Goal: Task Accomplishment & Management: Complete application form

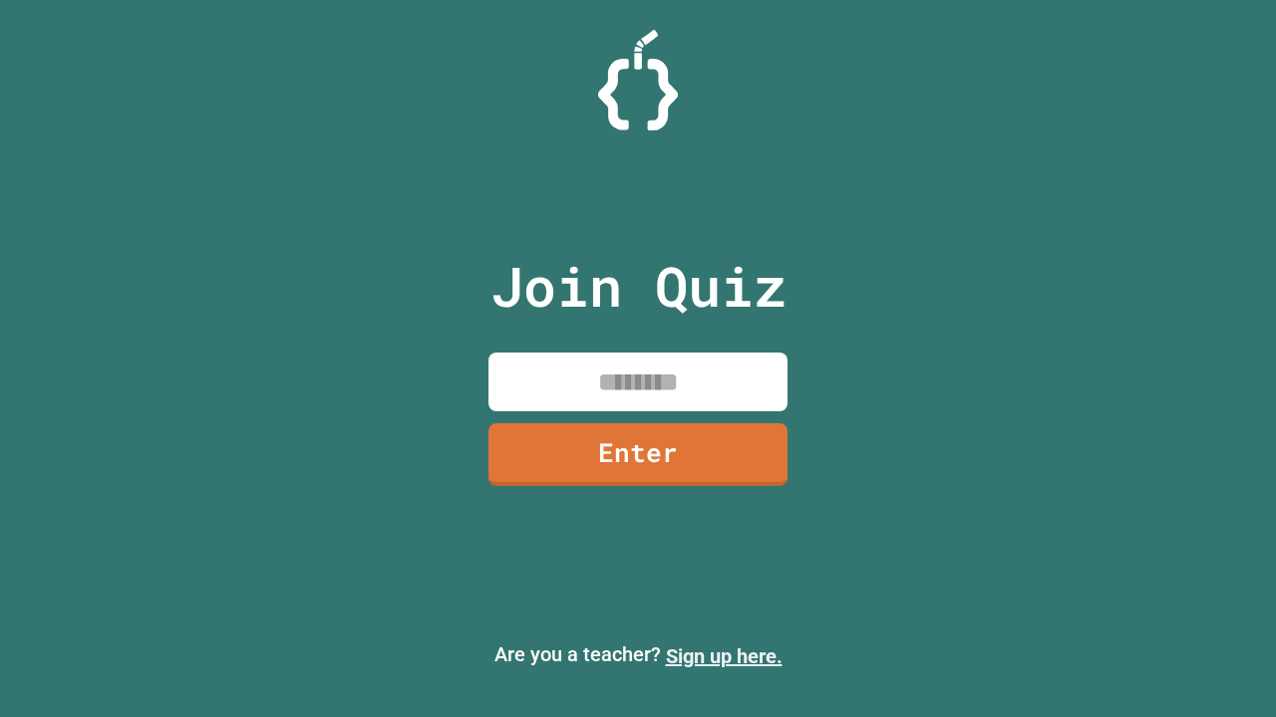
click at [723, 657] on link "Sign up here." at bounding box center [724, 657] width 117 height 24
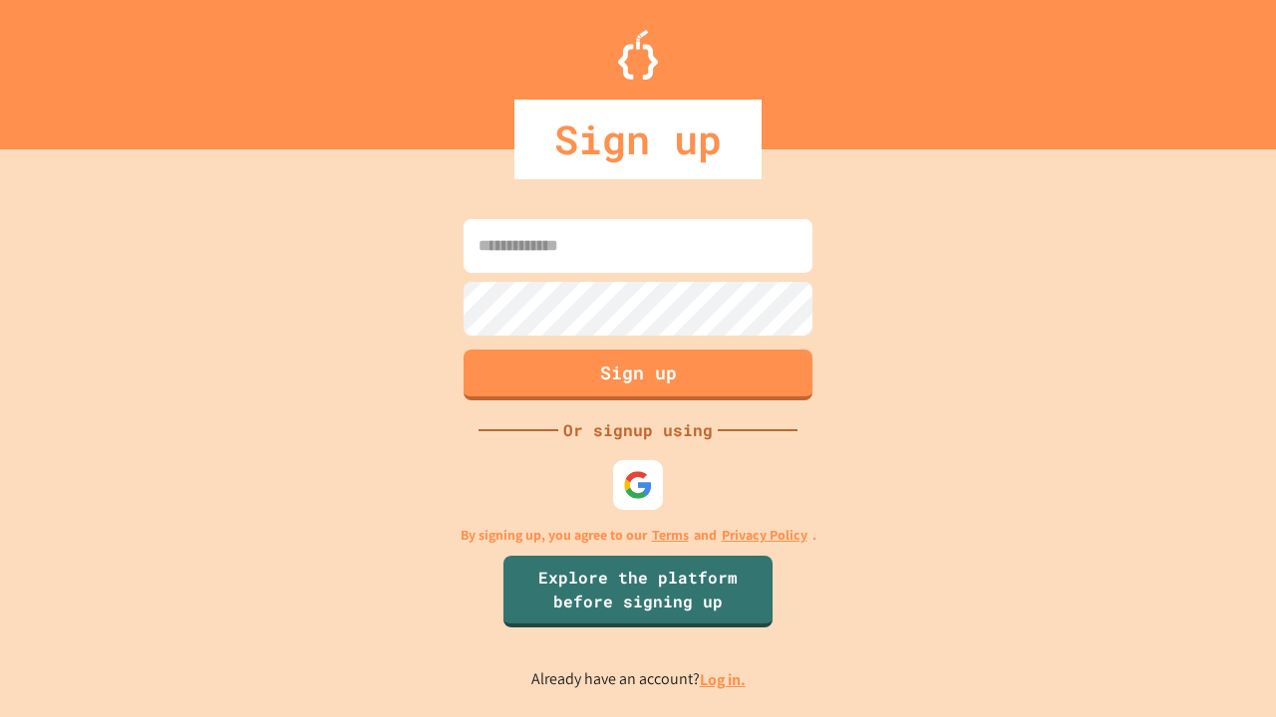
click at [723, 680] on link "Log in." at bounding box center [723, 680] width 46 height 21
